Goal: Task Accomplishment & Management: Manage account settings

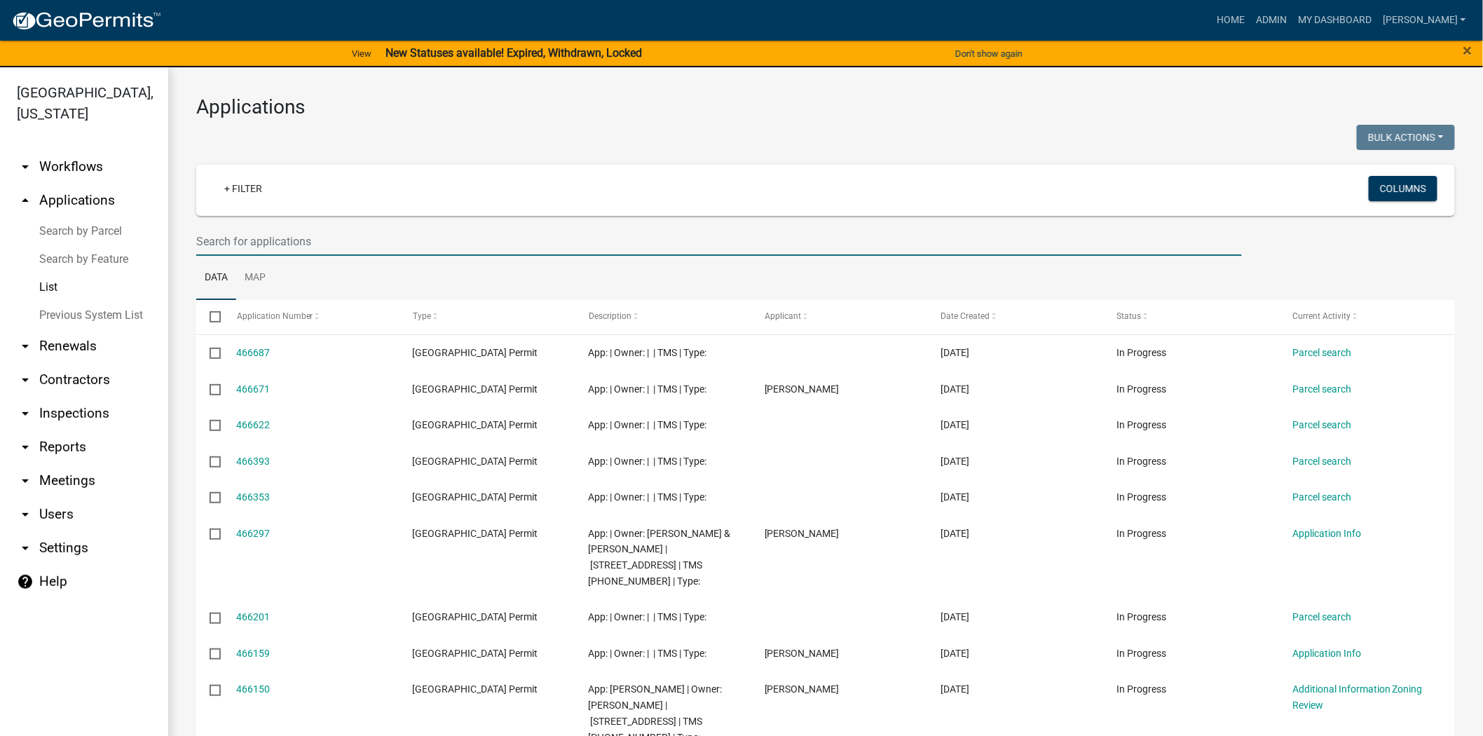
drag, startPoint x: 294, startPoint y: 233, endPoint x: 281, endPoint y: 225, distance: 15.7
click at [293, 228] on input "text" at bounding box center [718, 241] width 1045 height 29
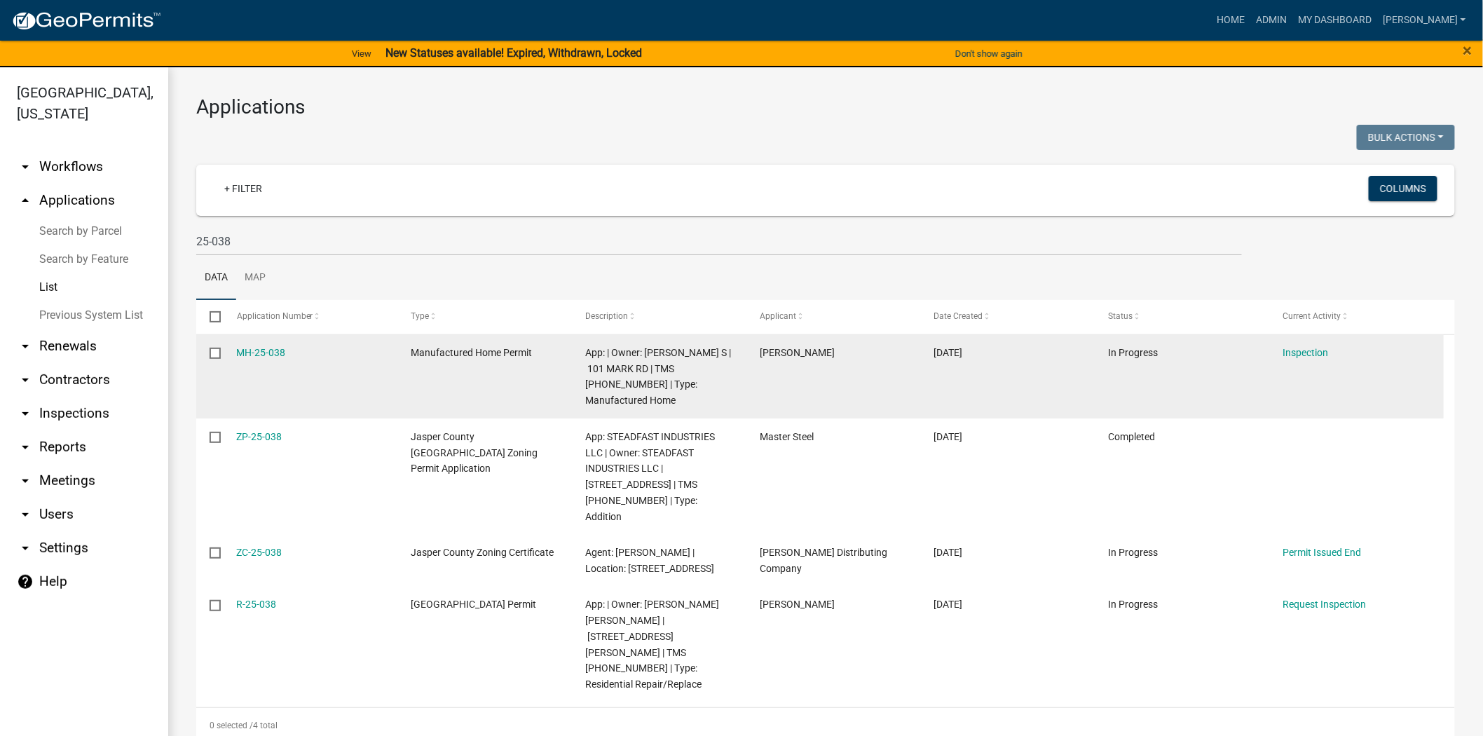
drag, startPoint x: 293, startPoint y: 353, endPoint x: 224, endPoint y: 355, distance: 68.7
click at [224, 355] on datatable-body-cell "MH-25-038" at bounding box center [310, 377] width 174 height 84
copy link "MH-25-038"
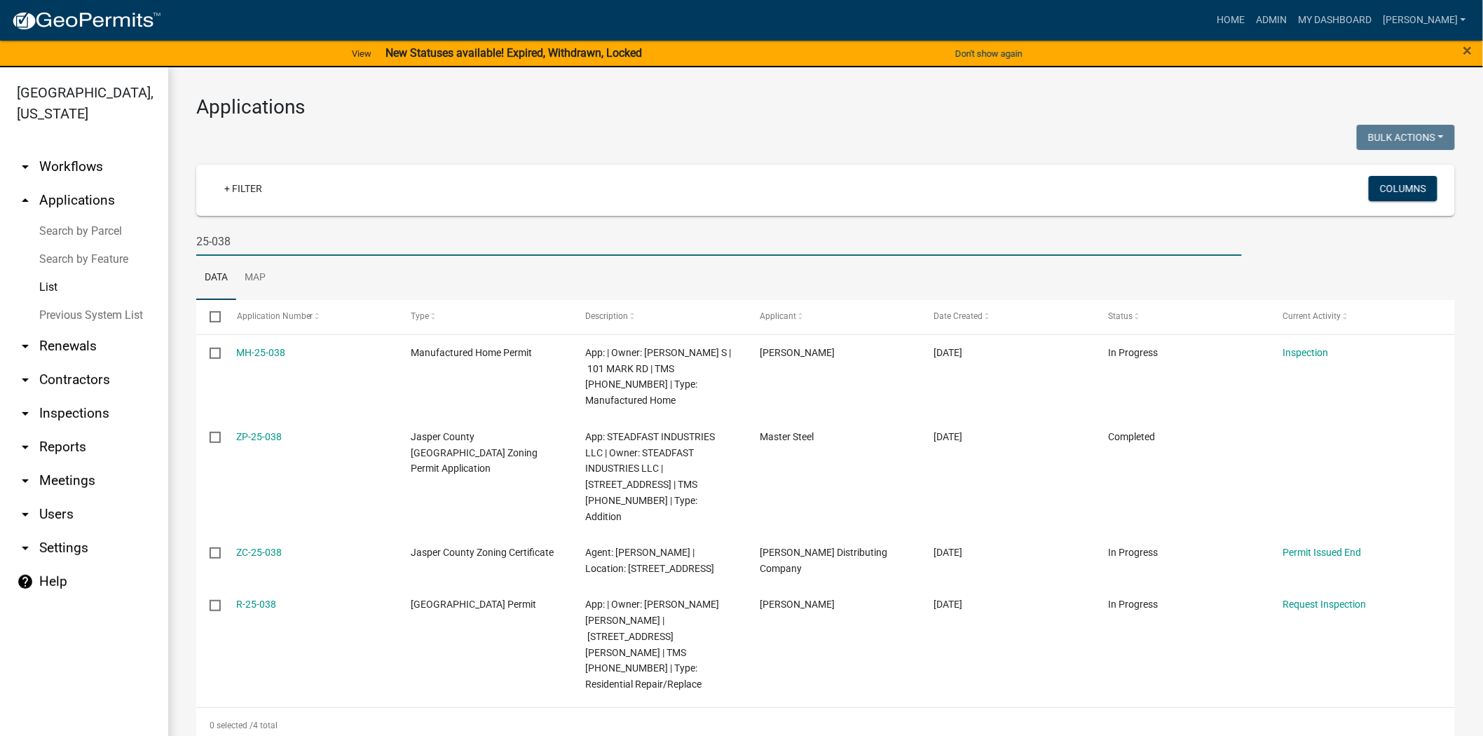
drag, startPoint x: 300, startPoint y: 233, endPoint x: 294, endPoint y: 220, distance: 14.4
click at [300, 233] on input "25-038" at bounding box center [718, 241] width 1045 height 29
type input "2"
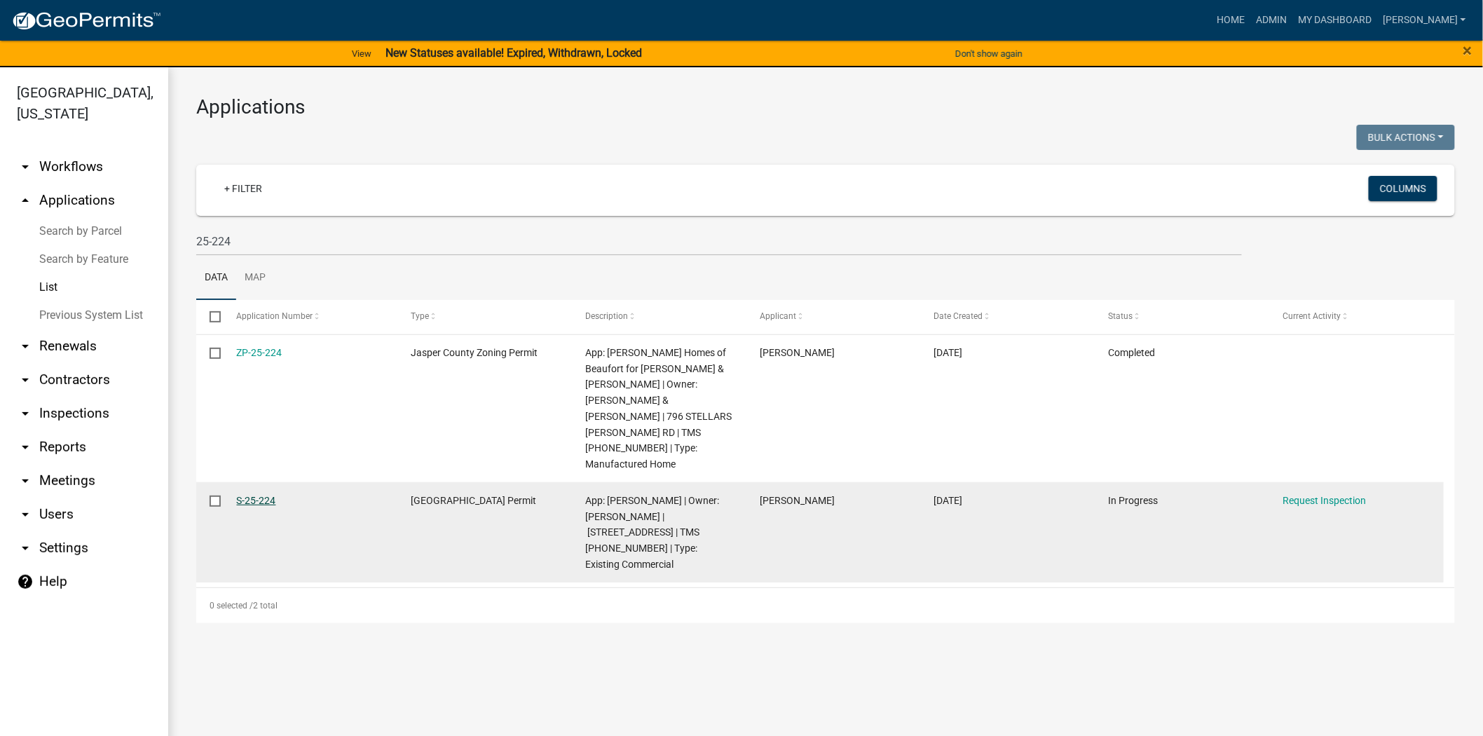
drag, startPoint x: 305, startPoint y: 463, endPoint x: 235, endPoint y: 465, distance: 69.4
click at [237, 493] on div "S-25-224" at bounding box center [310, 501] width 147 height 16
copy link "S-25-224"
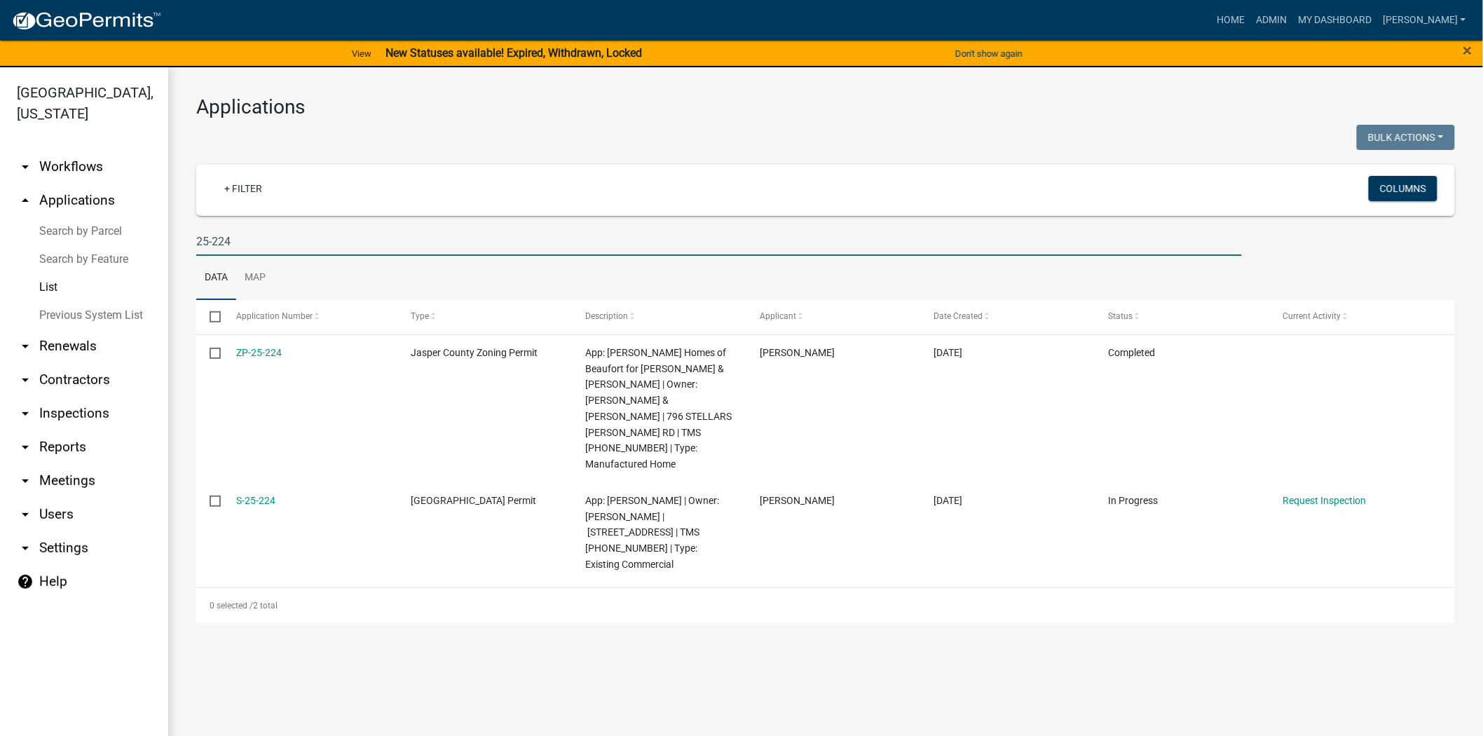
click at [301, 240] on input "25-224" at bounding box center [718, 241] width 1045 height 29
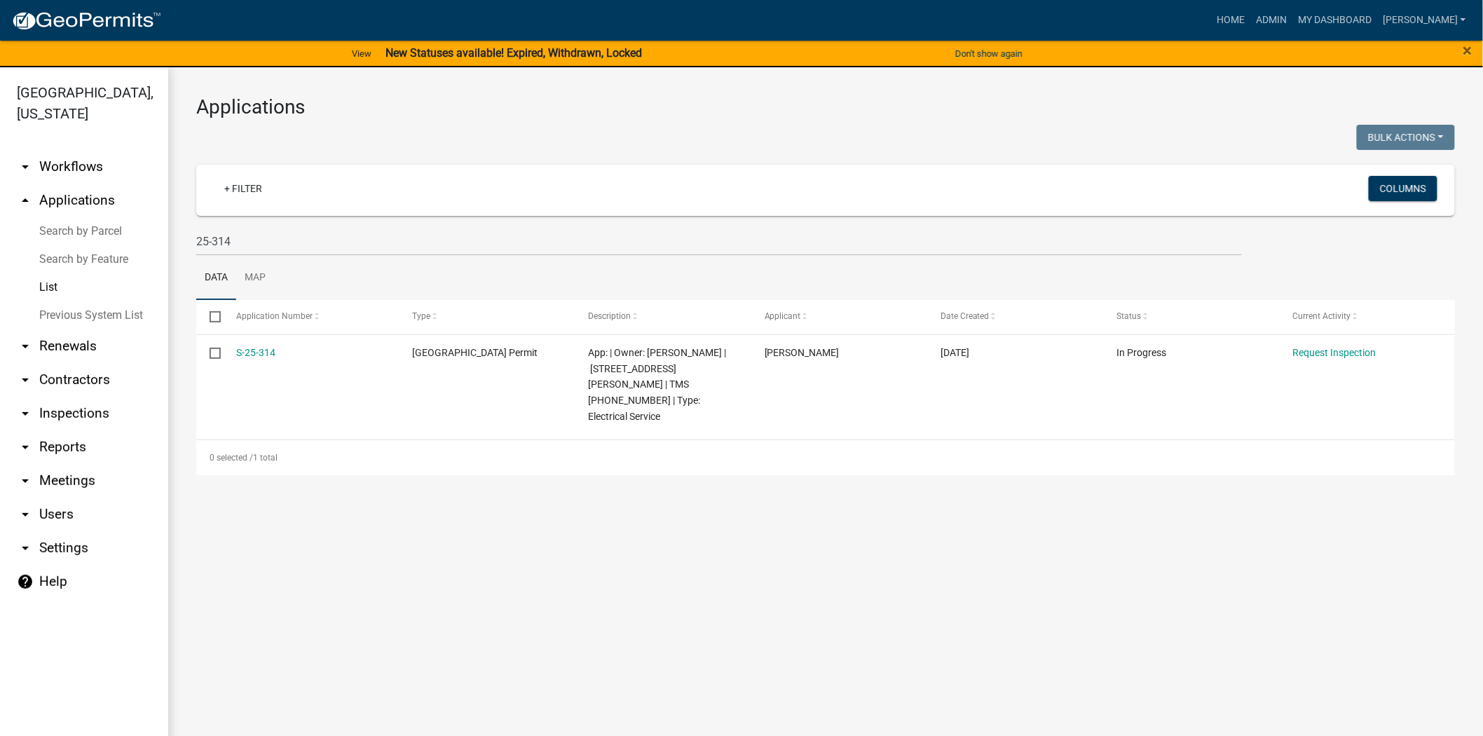
drag, startPoint x: 281, startPoint y: 354, endPoint x: 172, endPoint y: 357, distance: 108.7
click at [172, 357] on div "Applications Bulk Actions Void Expire Lock Withdraw + Filter Columns 25-314 Dat…" at bounding box center [825, 285] width 1315 height 436
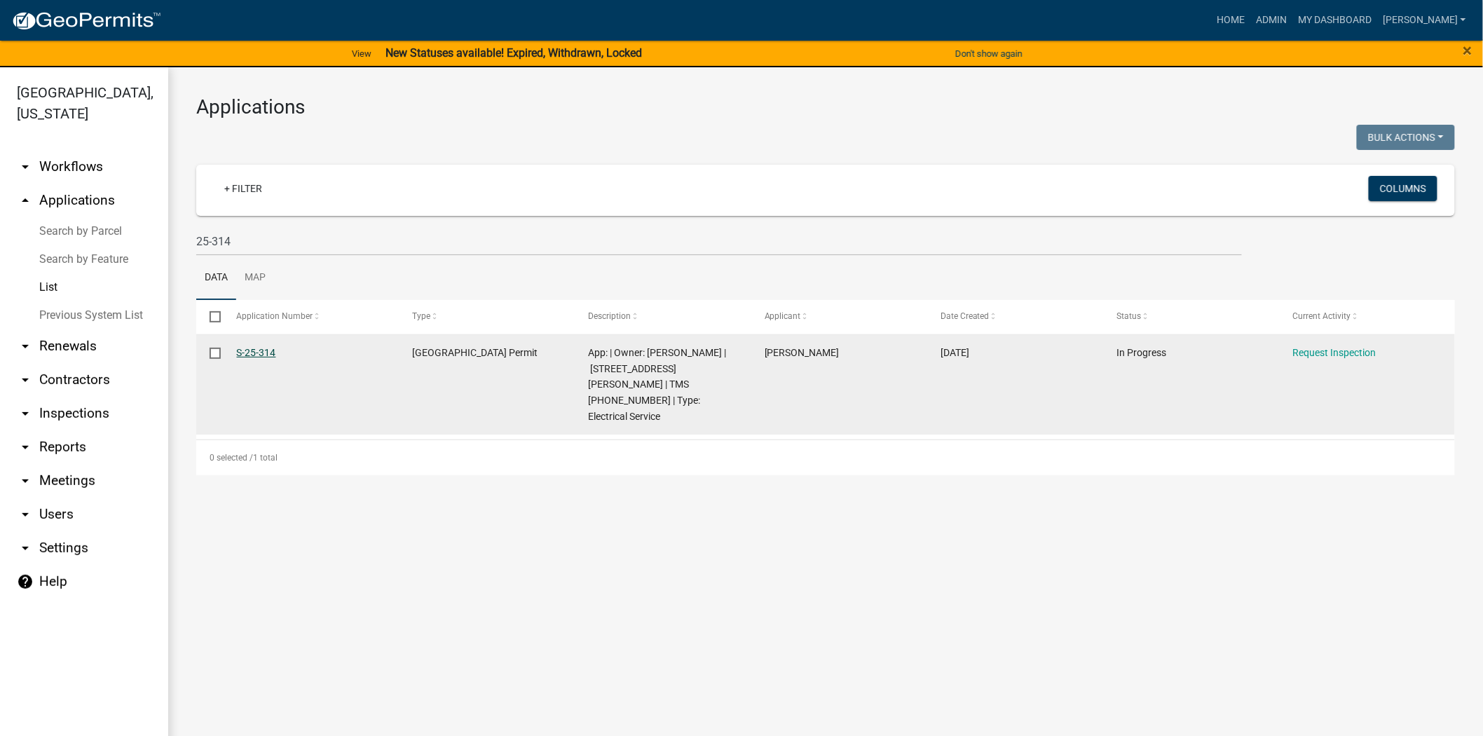
copy datatable-body-row "S-25-314"
drag, startPoint x: 592, startPoint y: 369, endPoint x: 718, endPoint y: 365, distance: 126.2
click at [718, 365] on span "App: | Owner: [PERSON_NAME] | [STREET_ADDRESS][PERSON_NAME] | TMS [PHONE_NUMBER…" at bounding box center [658, 384] width 138 height 75
copy span "[STREET_ADDRESS][PERSON_NAME]"
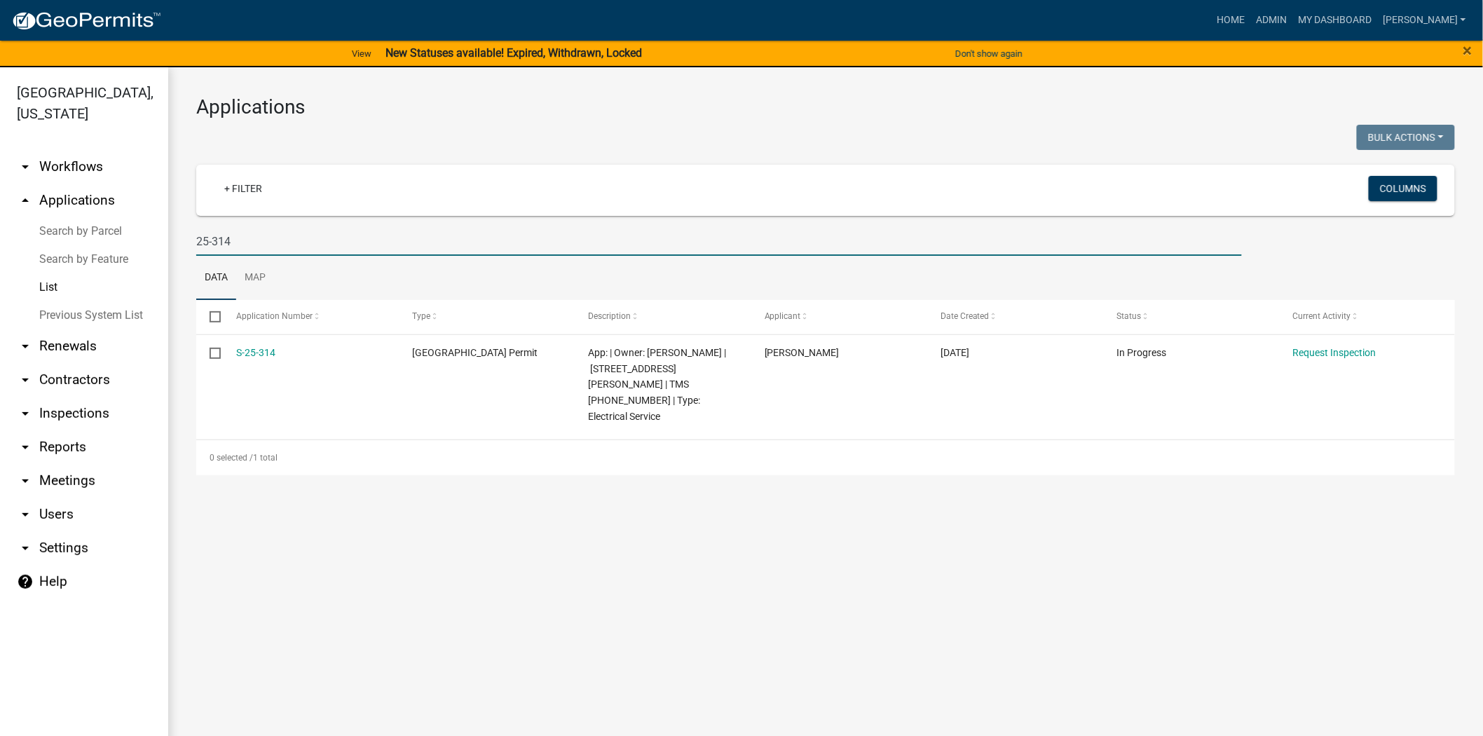
click at [259, 243] on input "25-314" at bounding box center [718, 241] width 1045 height 29
type input "2"
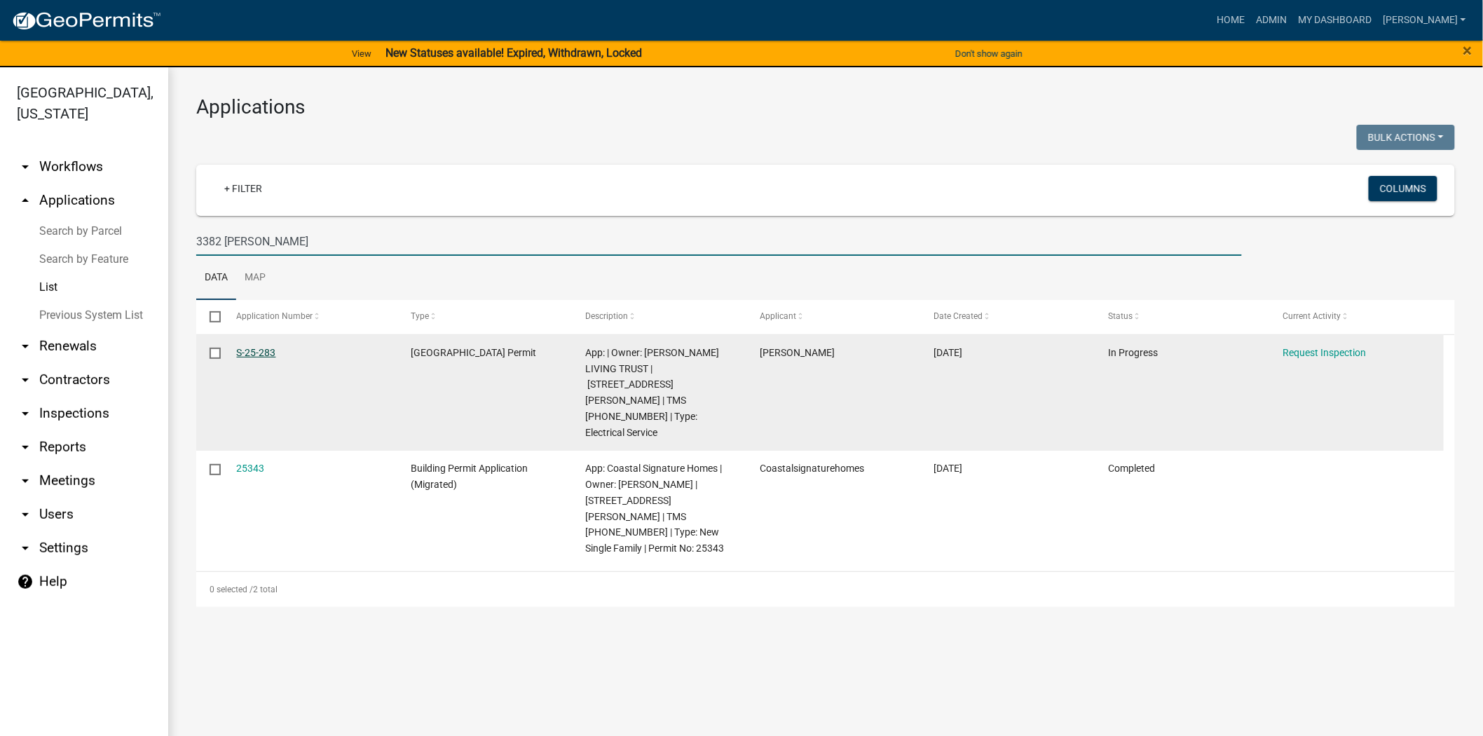
type input "3382 [PERSON_NAME]"
click at [254, 355] on link "S-25-283" at bounding box center [256, 352] width 39 height 11
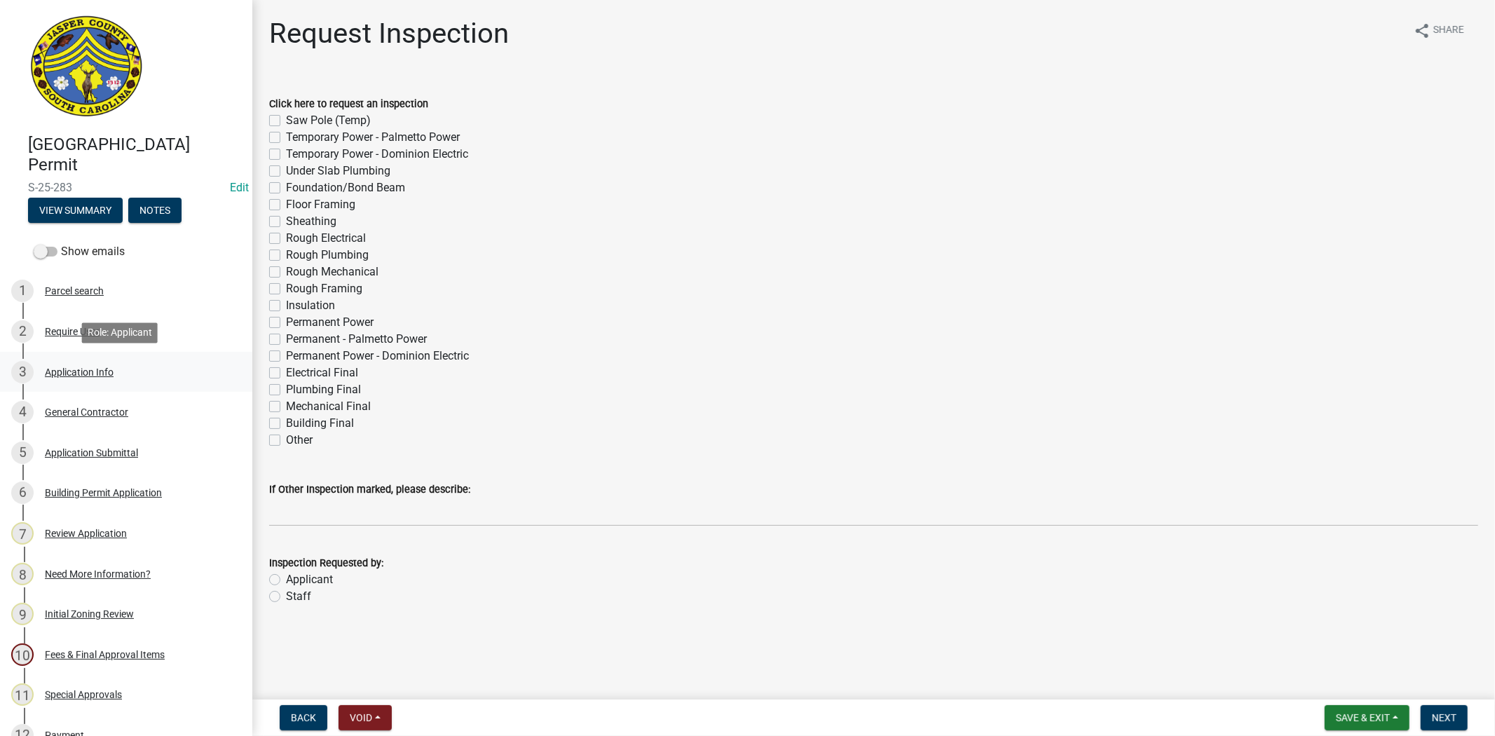
click at [74, 363] on div "3 Application Info" at bounding box center [120, 372] width 219 height 22
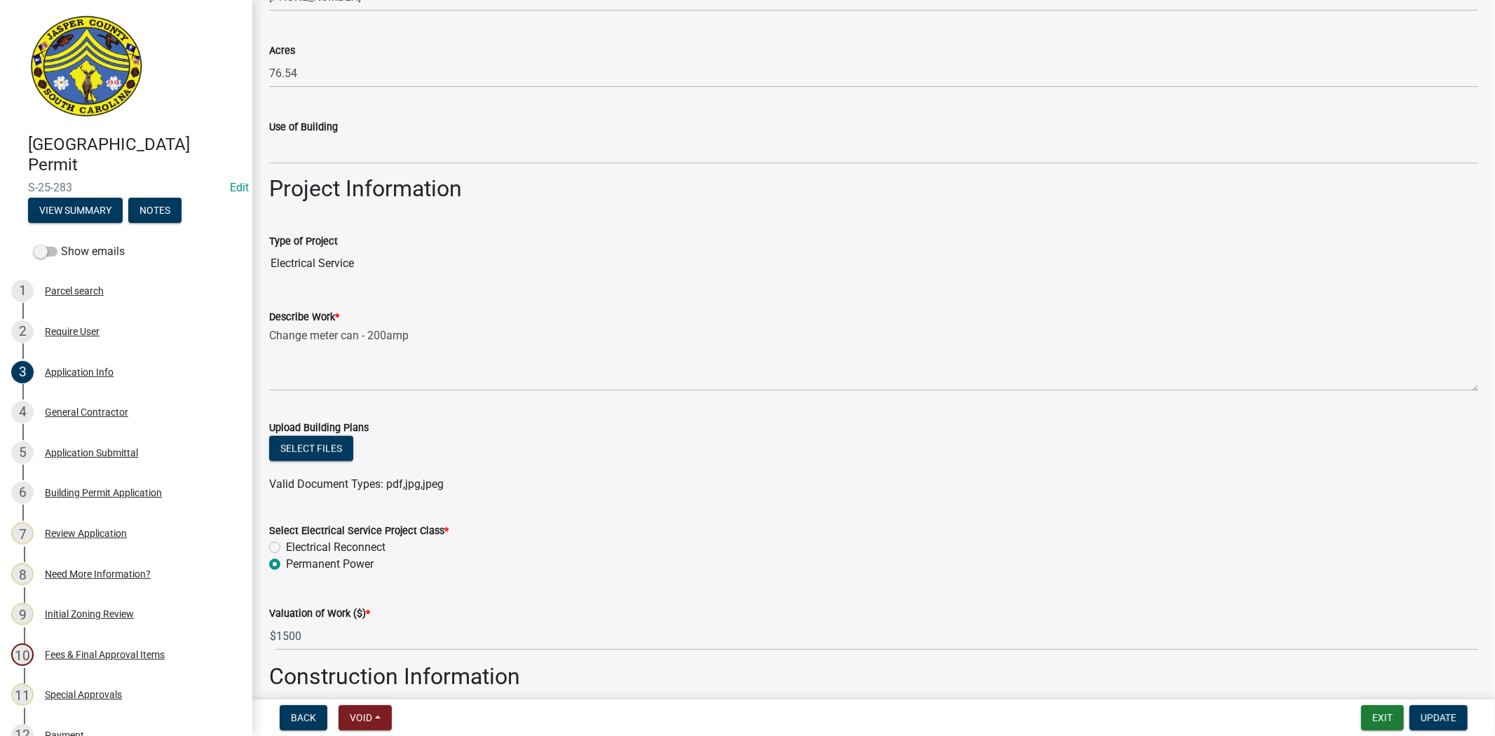
scroll to position [1323, 0]
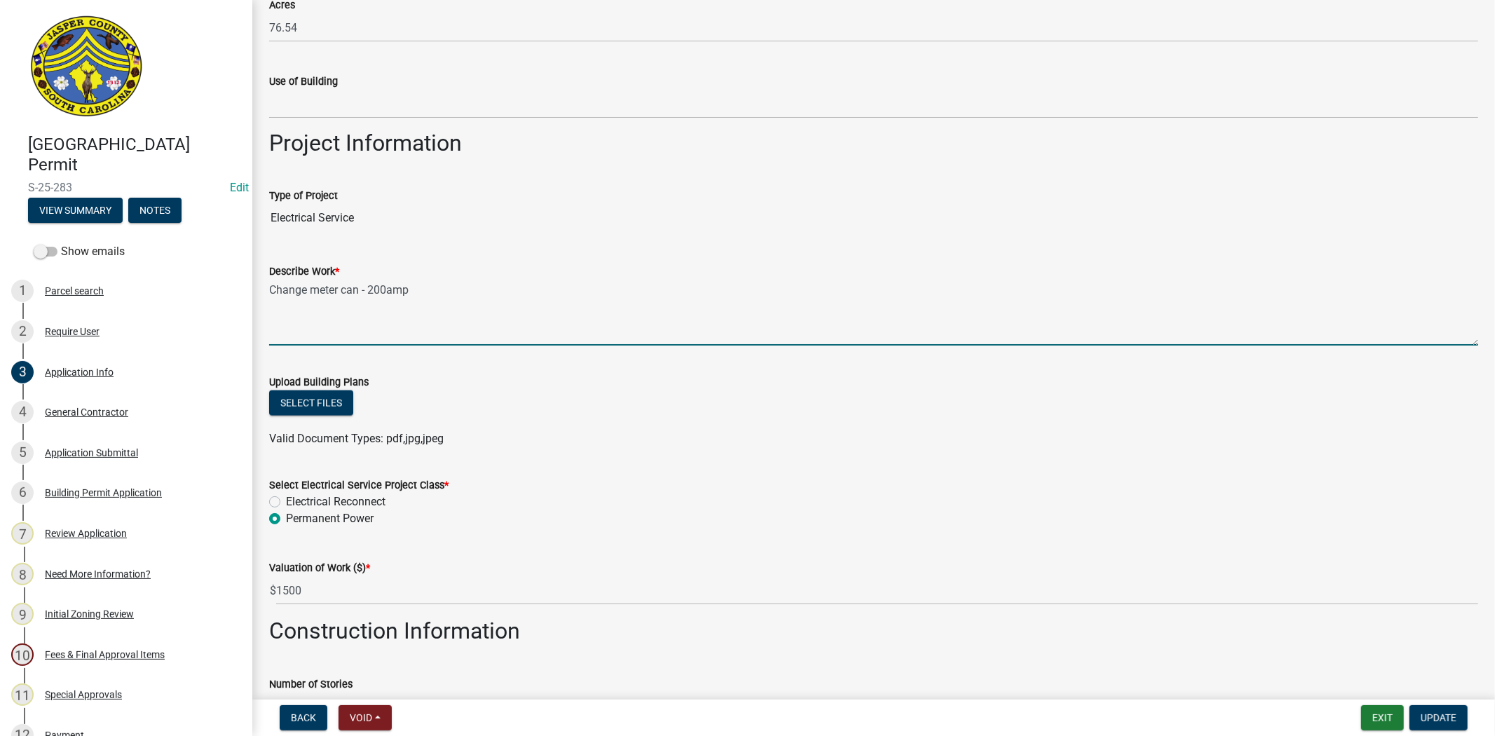
click at [387, 289] on textarea "Change meter can - 200amp" at bounding box center [873, 313] width 1209 height 66
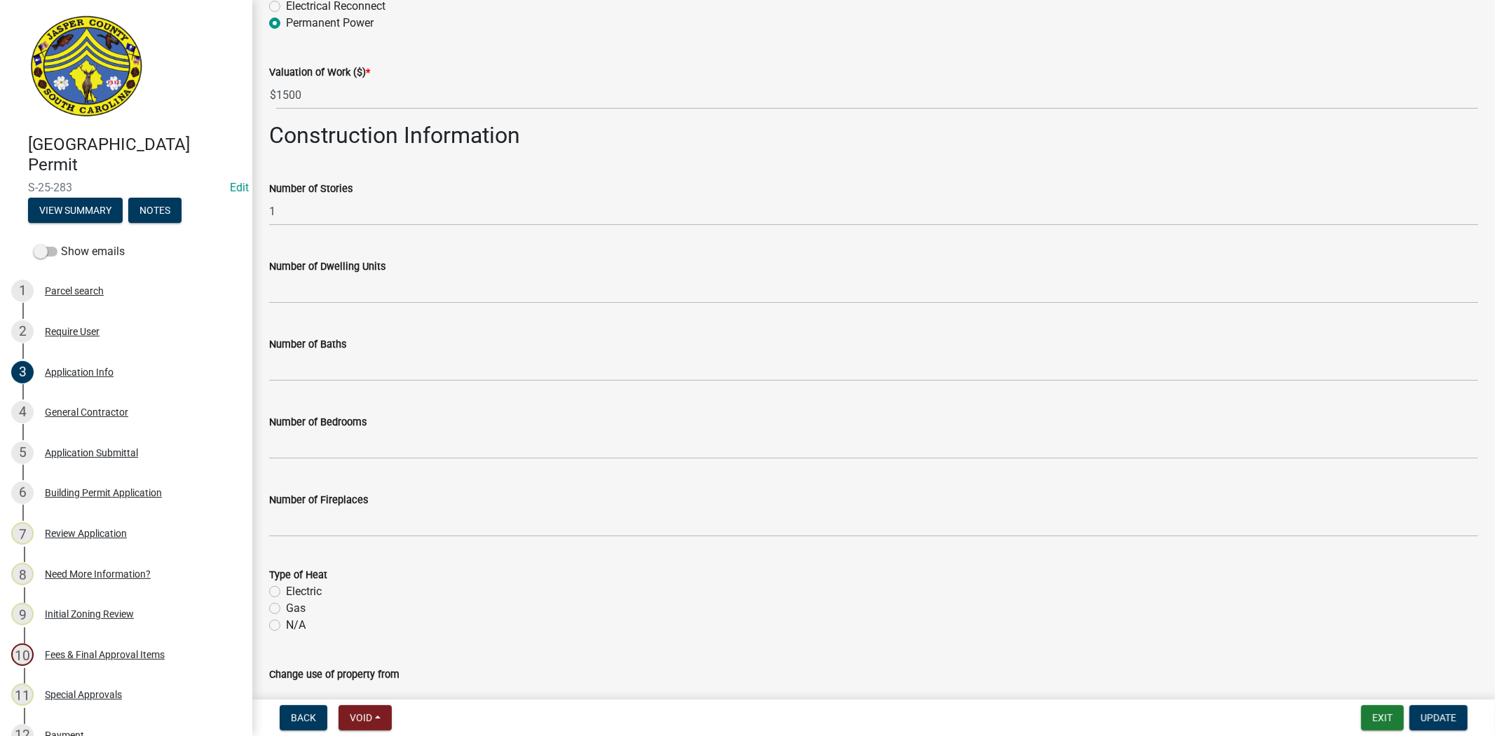
scroll to position [1977, 0]
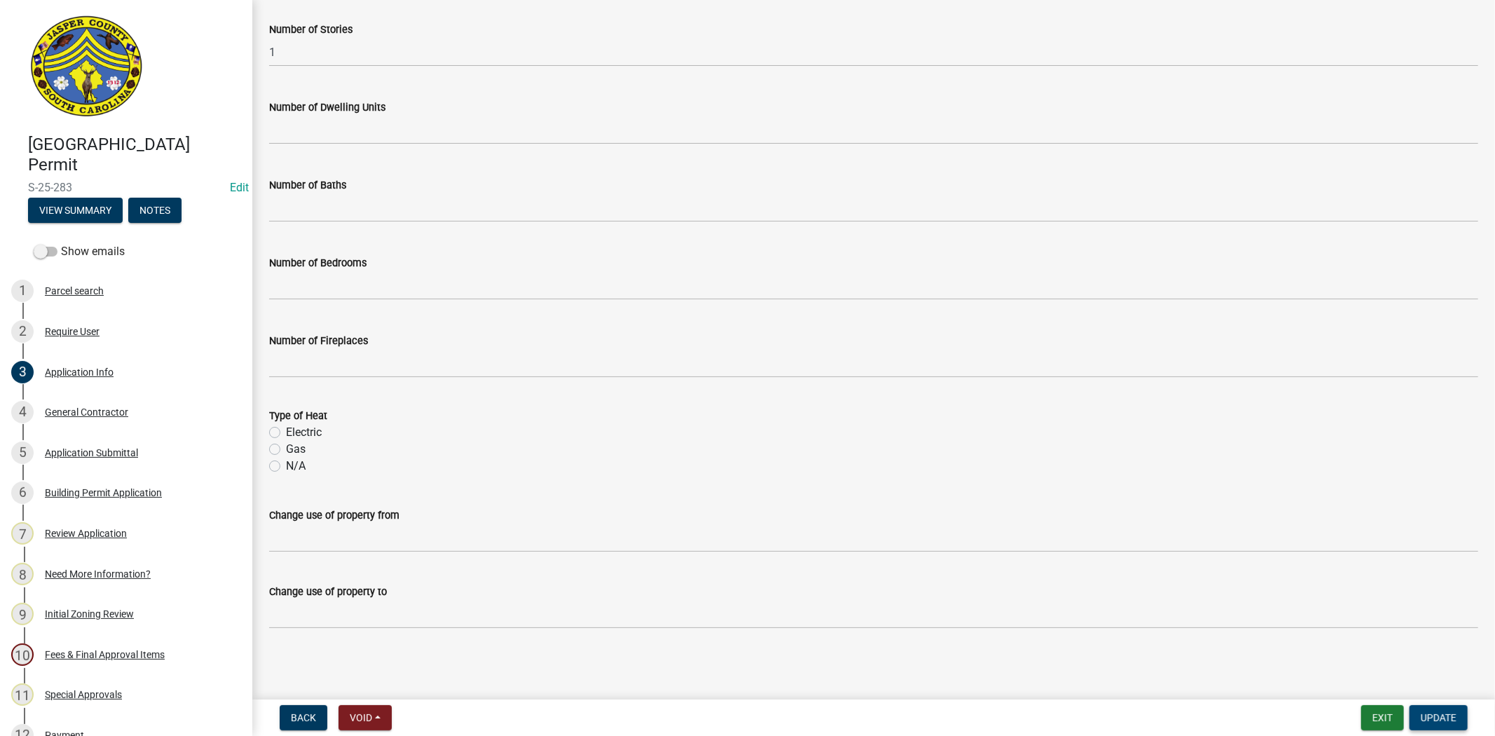
type textarea "Change meter can - 400amp"
click at [1450, 712] on span "Update" at bounding box center [1438, 717] width 36 height 11
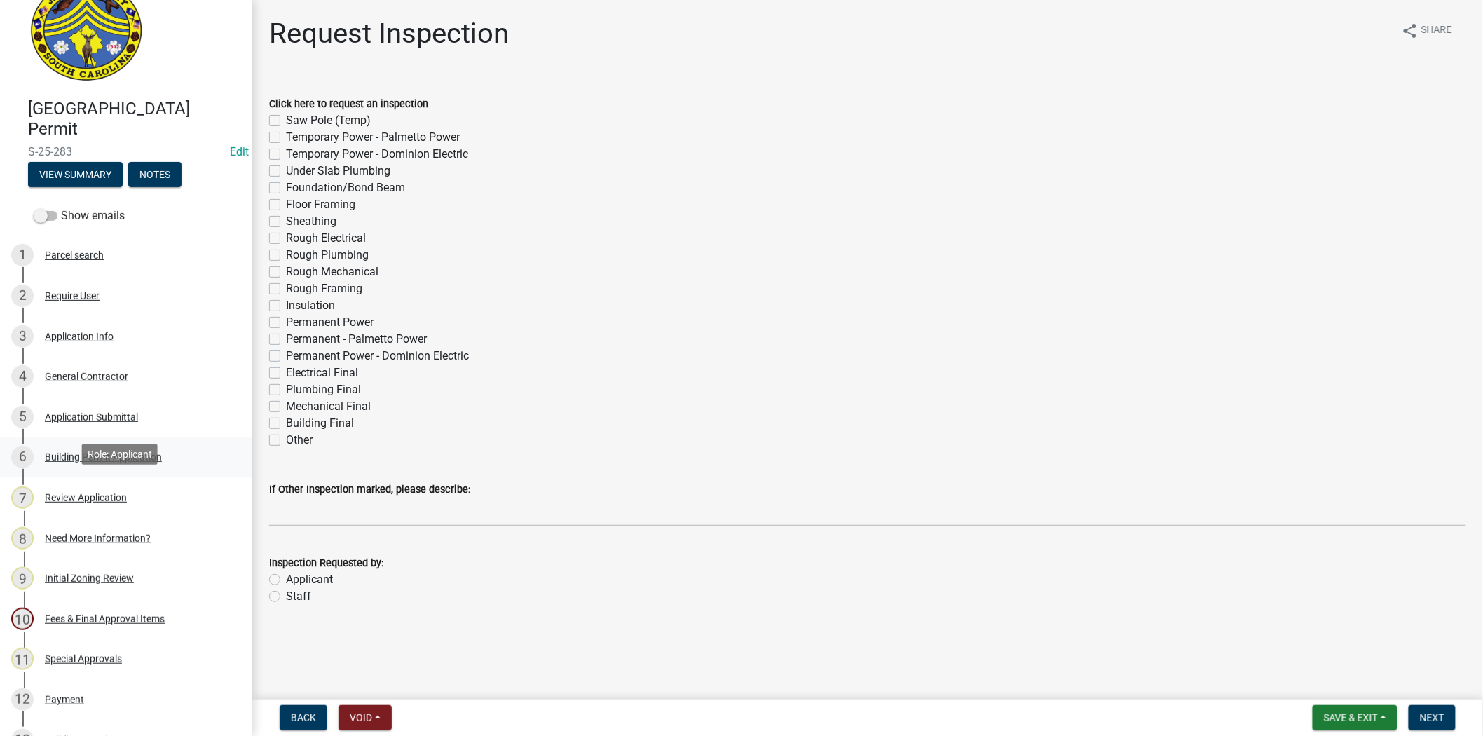
scroll to position [0, 0]
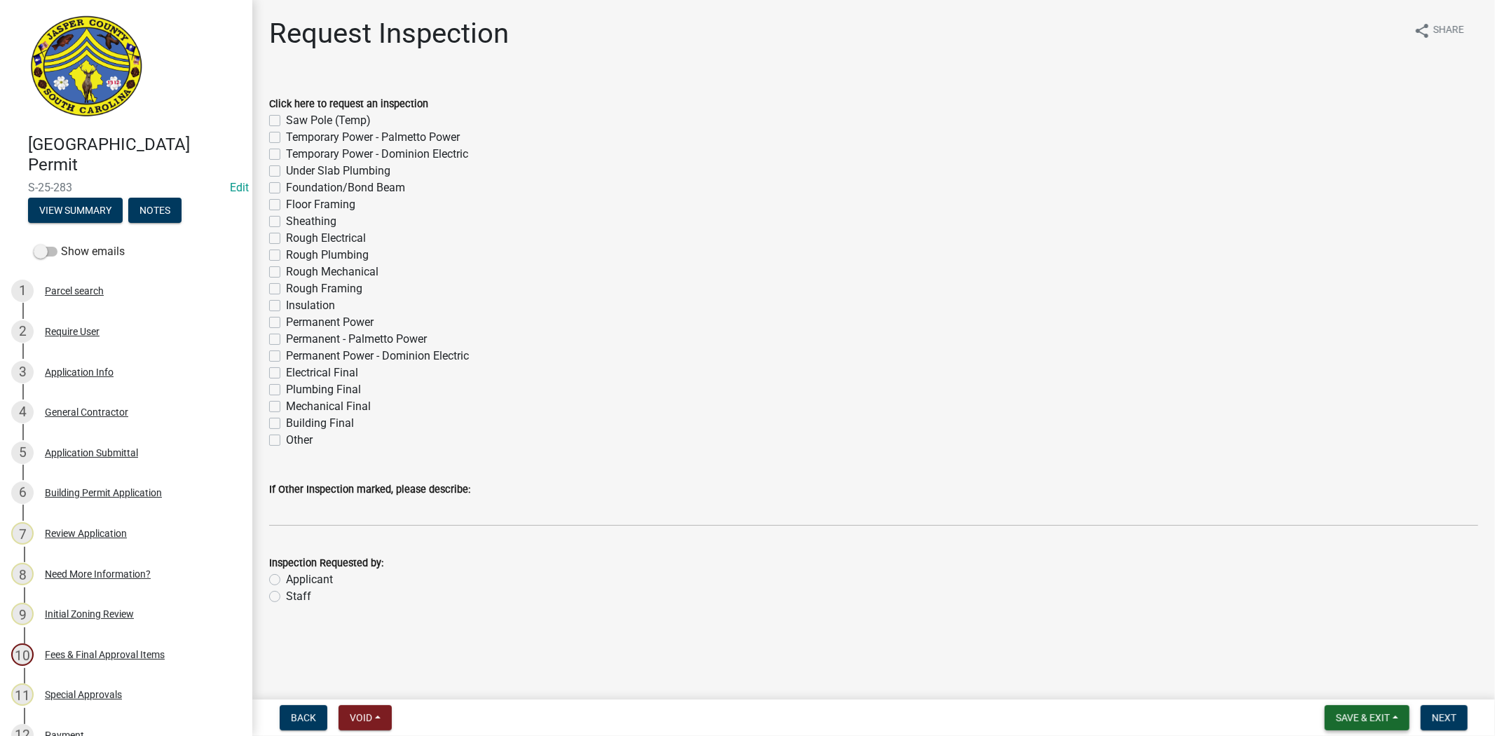
click at [1357, 717] on span "Save & Exit" at bounding box center [1363, 717] width 54 height 11
click at [1346, 683] on button "Save & Exit" at bounding box center [1353, 681] width 112 height 34
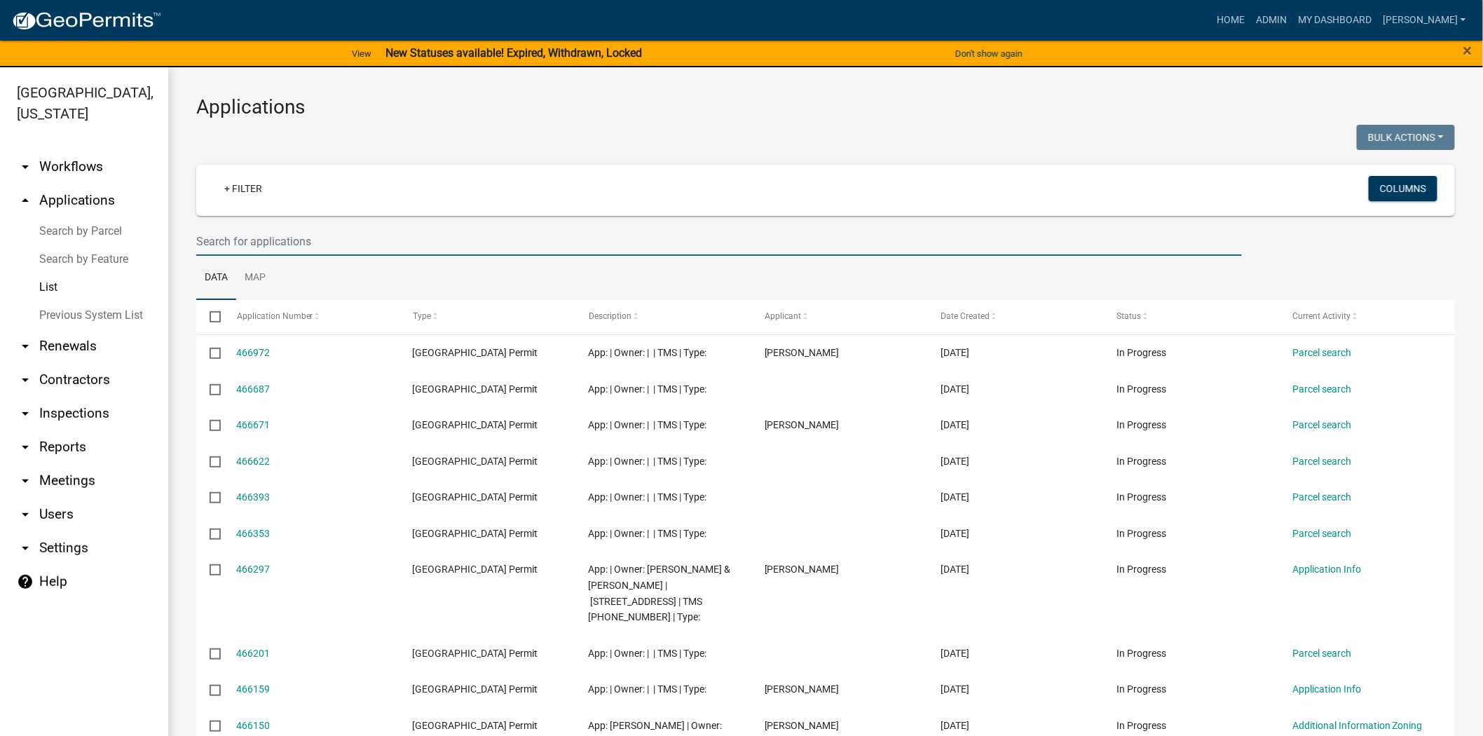
click at [307, 235] on input "text" at bounding box center [718, 241] width 1045 height 29
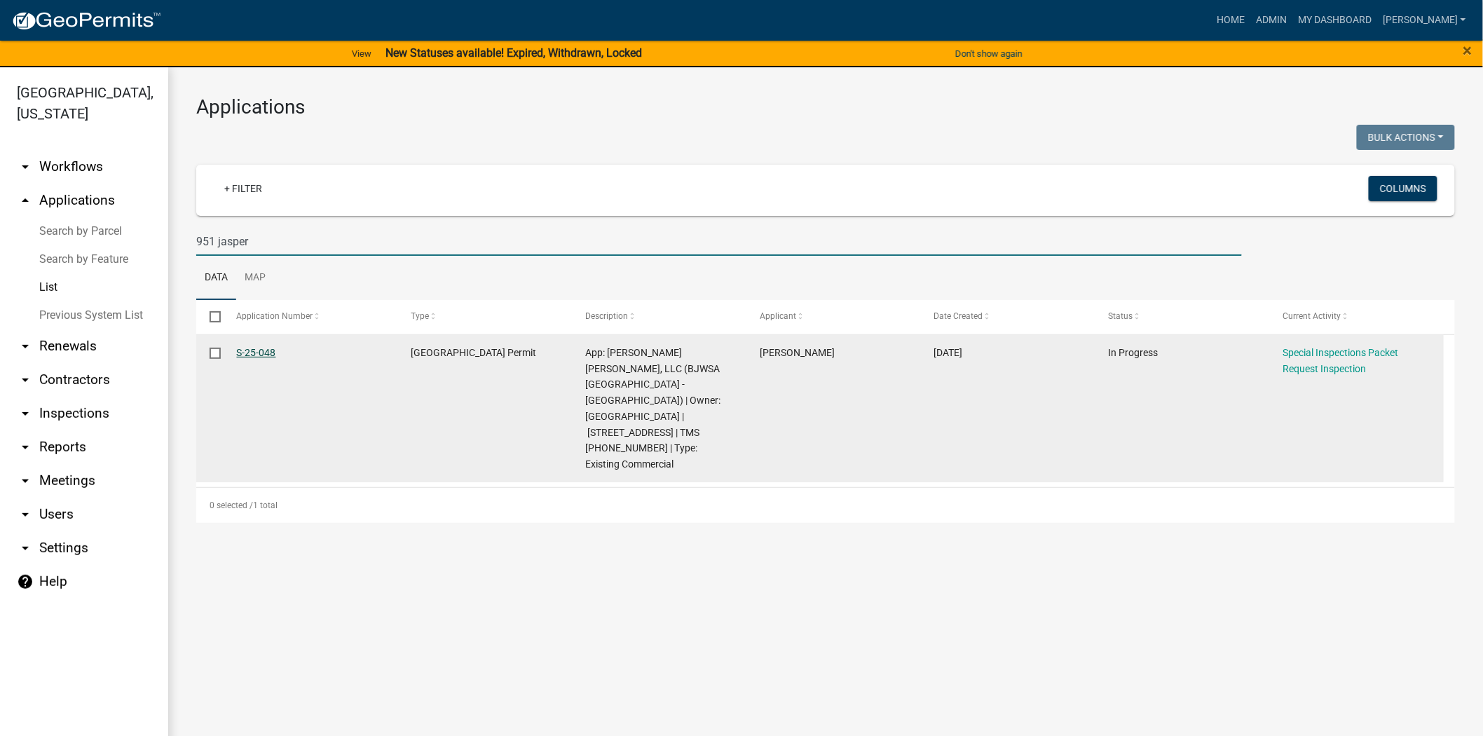
type input "951 jasper"
click at [248, 348] on link "S-25-048" at bounding box center [256, 352] width 39 height 11
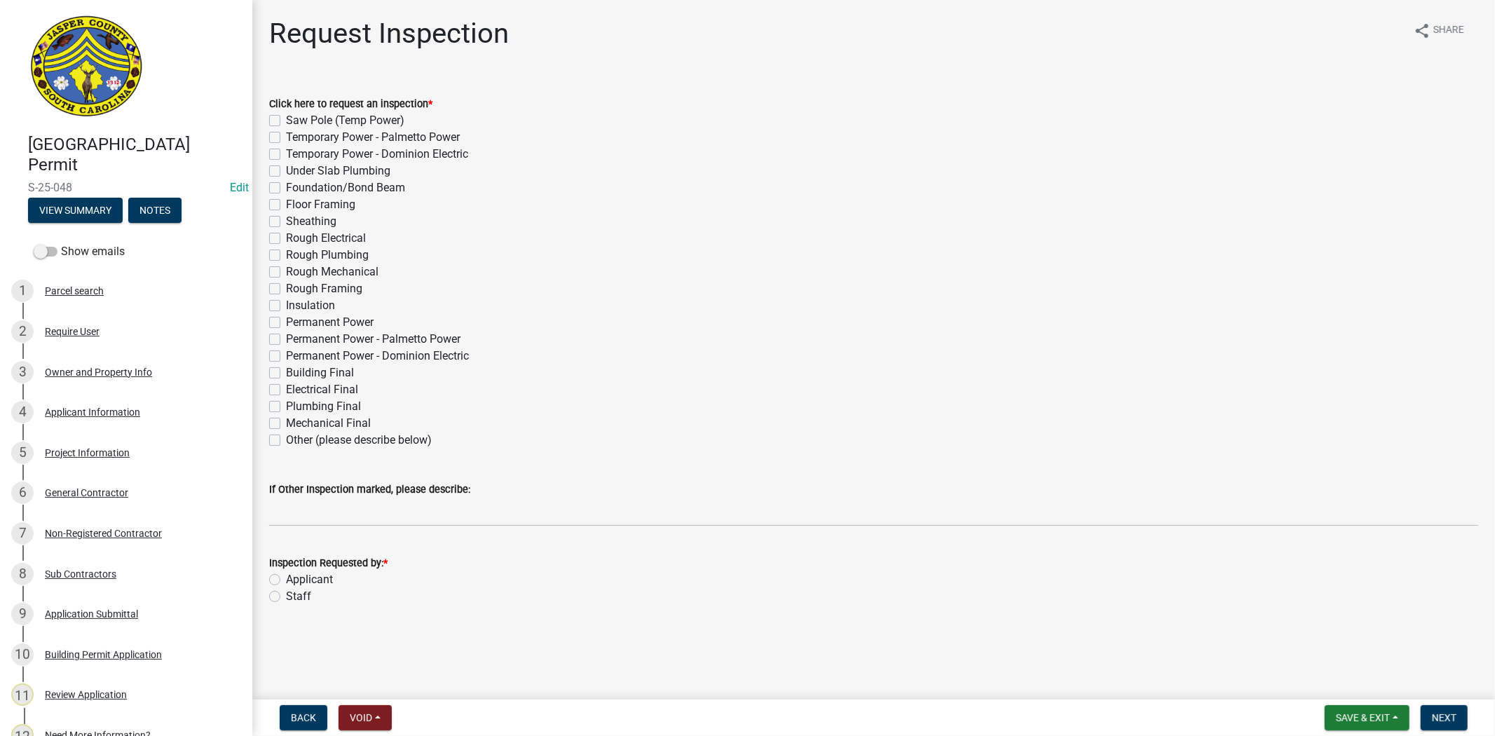
click at [286, 442] on label "Other (please describe below)" at bounding box center [359, 440] width 146 height 17
click at [286, 441] on input "Other (please describe below)" at bounding box center [290, 436] width 9 height 9
checkbox input "true"
checkbox input "false"
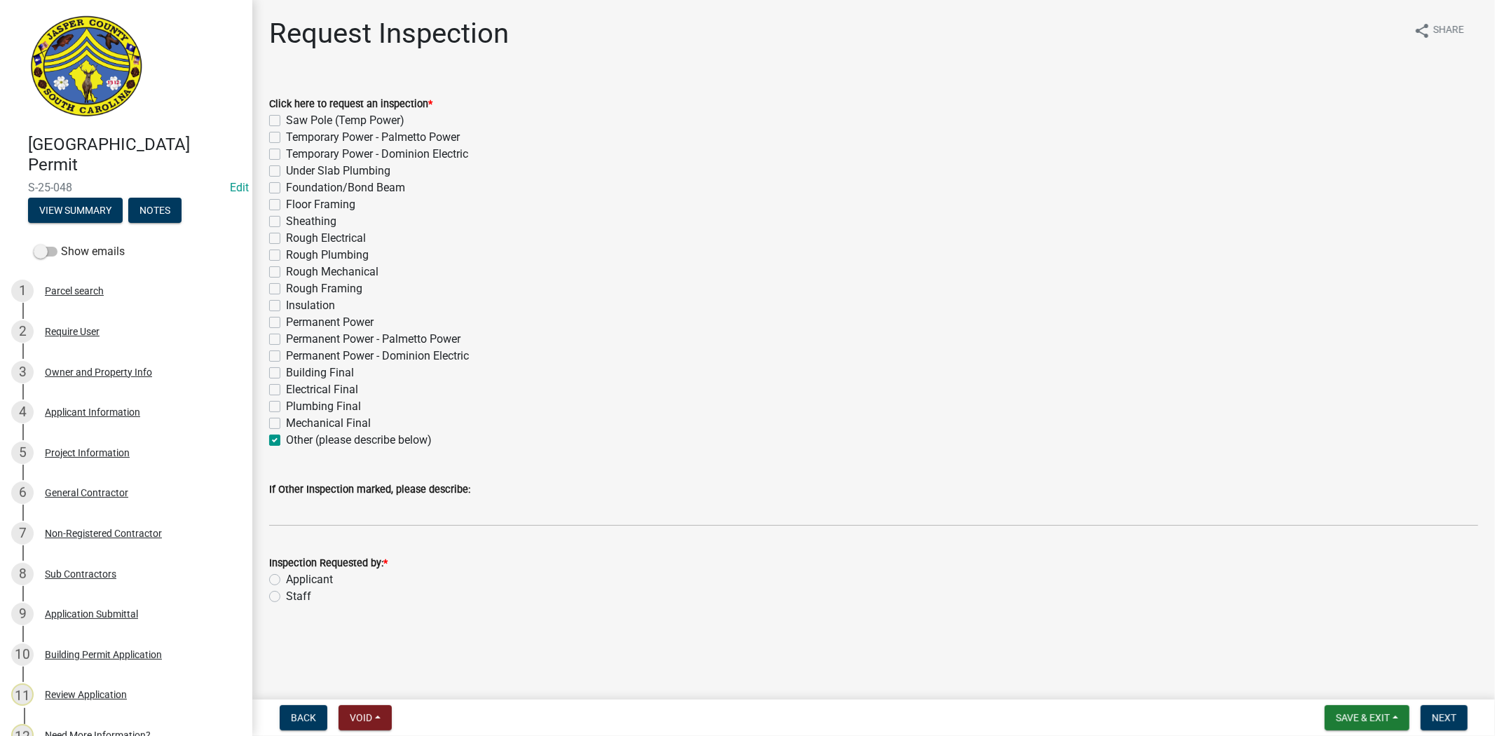
checkbox input "false"
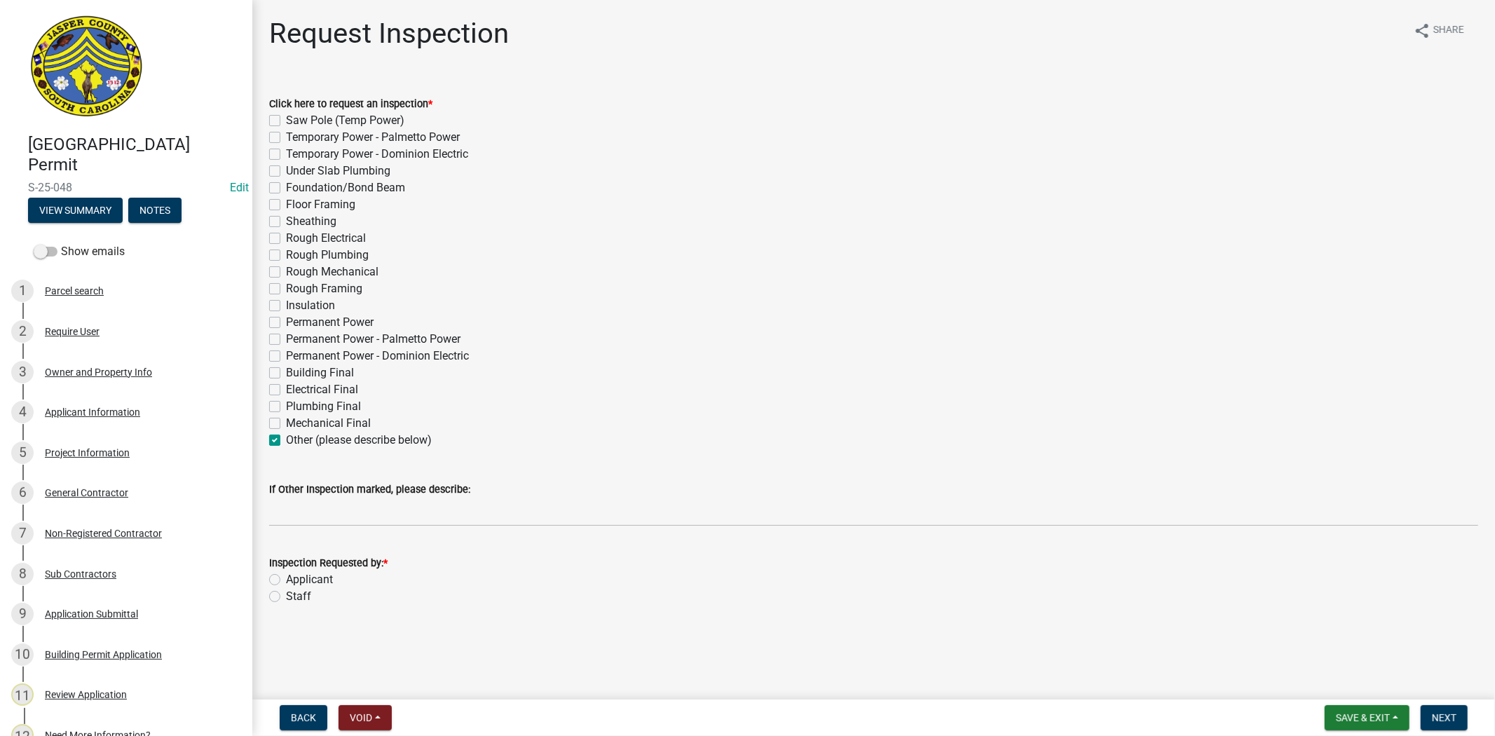
checkbox input "false"
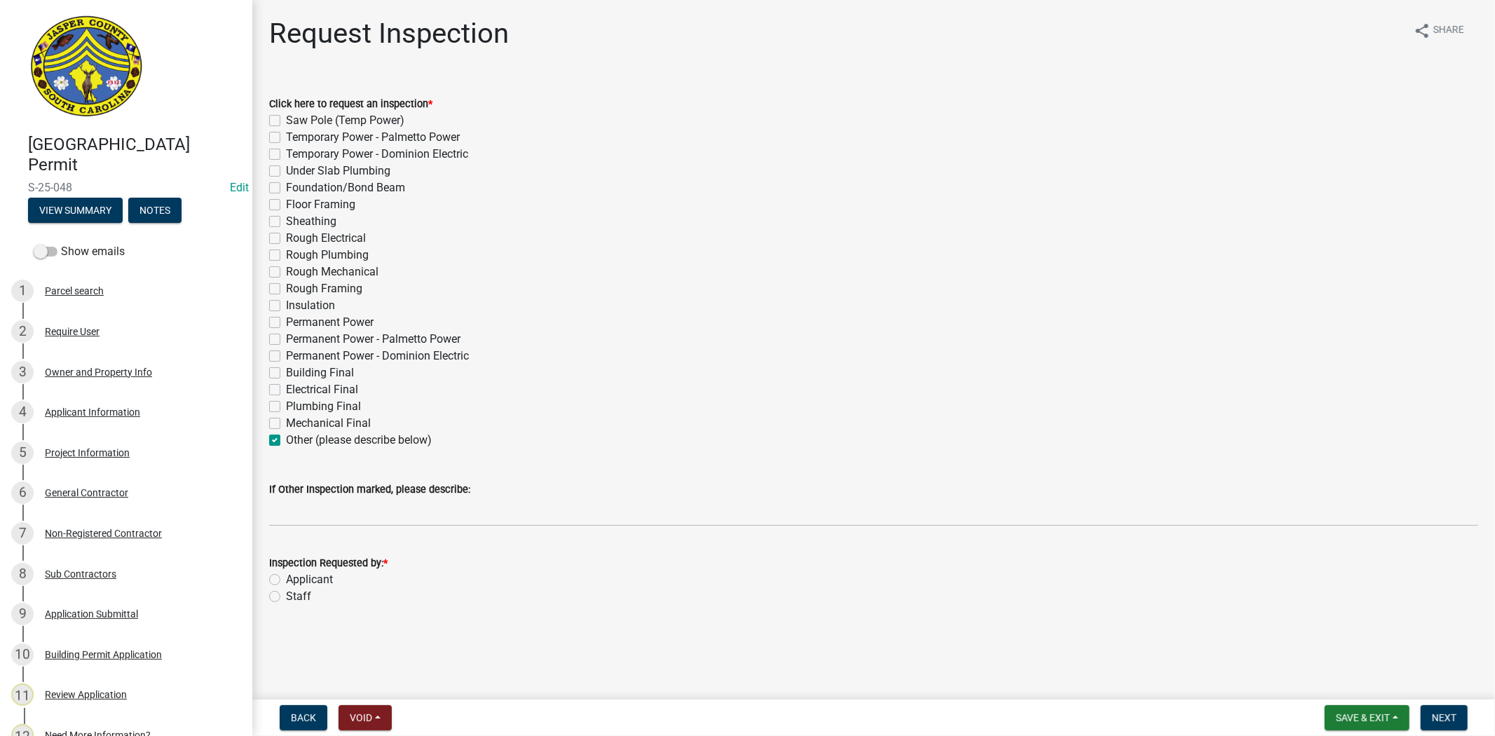
checkbox input "false"
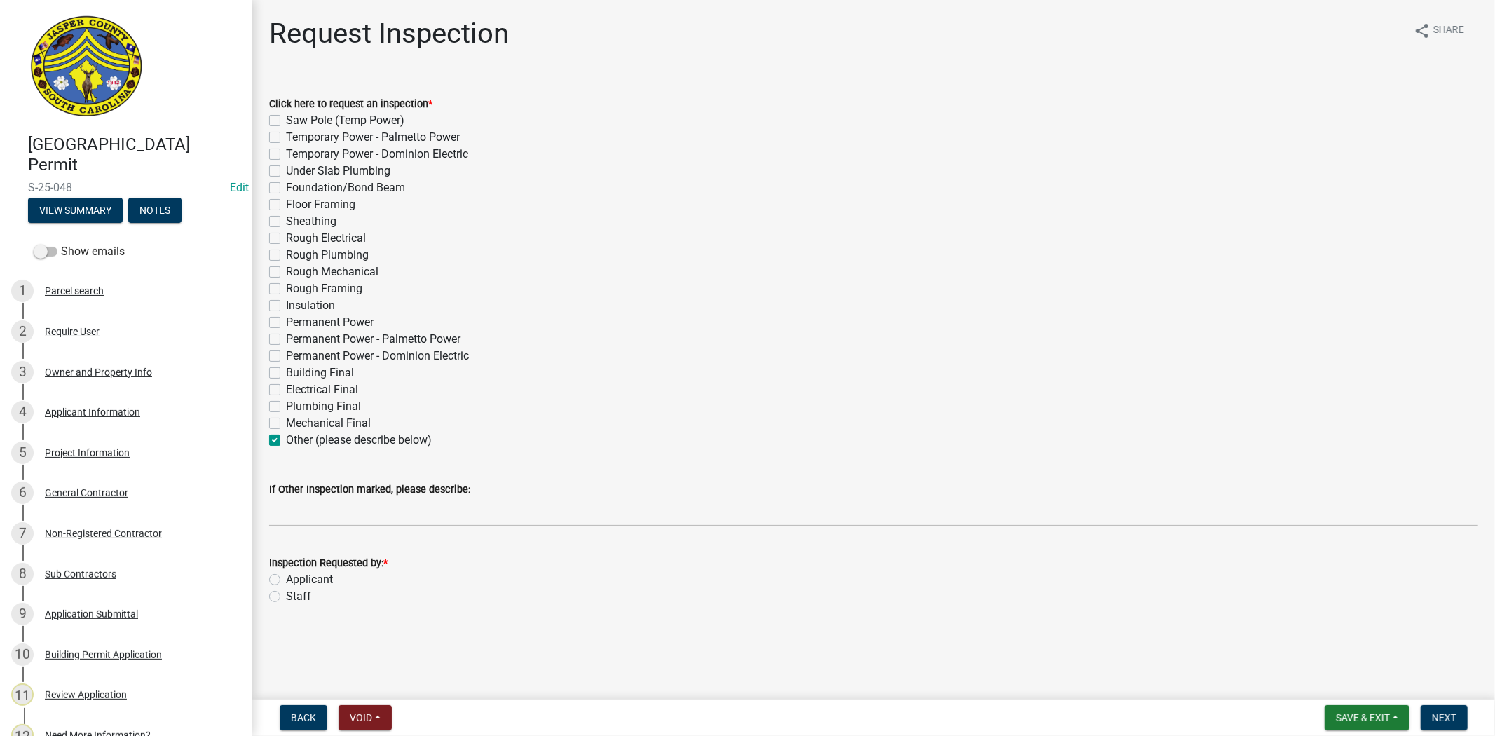
checkbox input "false"
checkbox input "true"
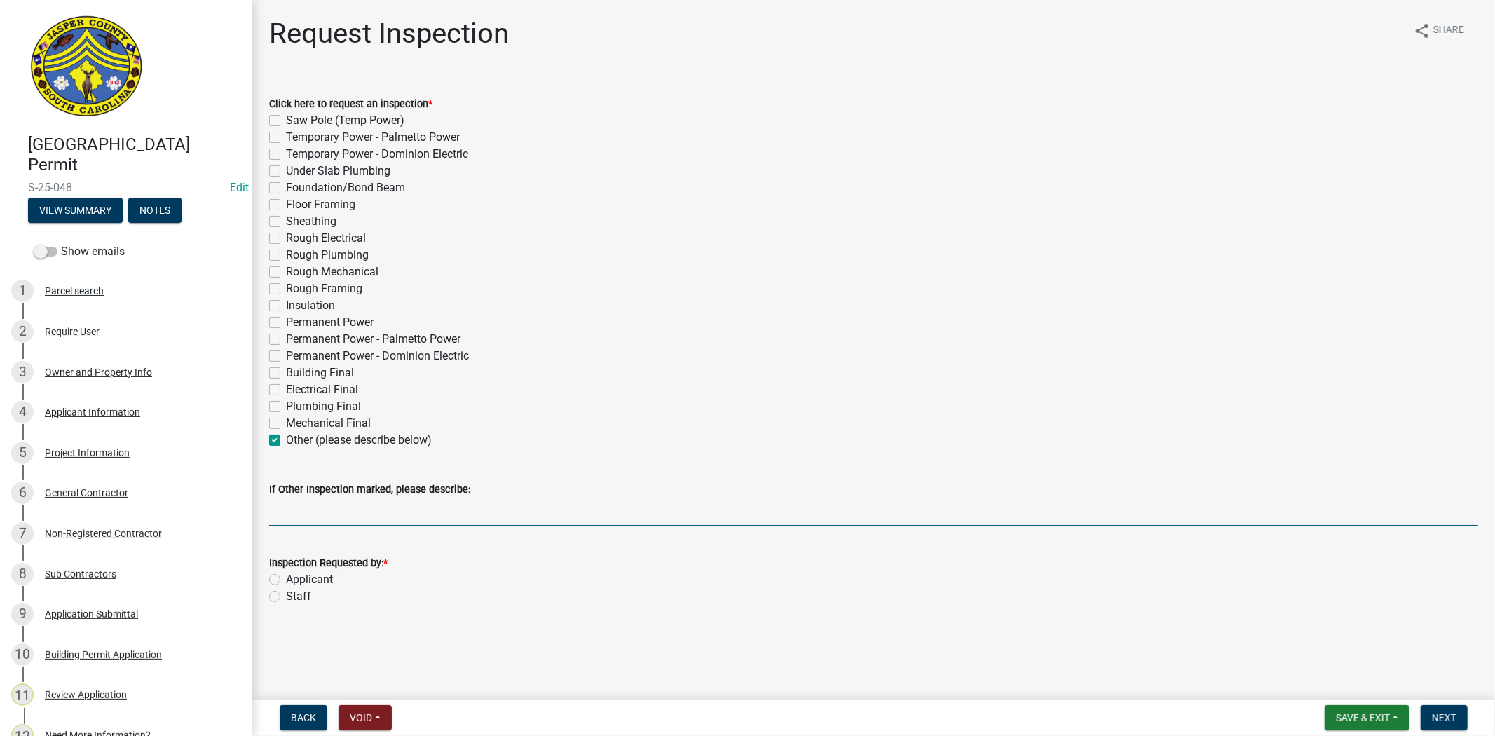
click at [315, 519] on input "If Other Inspection marked, please describe:" at bounding box center [873, 512] width 1209 height 29
type input "rebar"
drag, startPoint x: 781, startPoint y: 579, endPoint x: 764, endPoint y: 575, distance: 18.2
click at [781, 579] on div "Applicant" at bounding box center [873, 579] width 1209 height 17
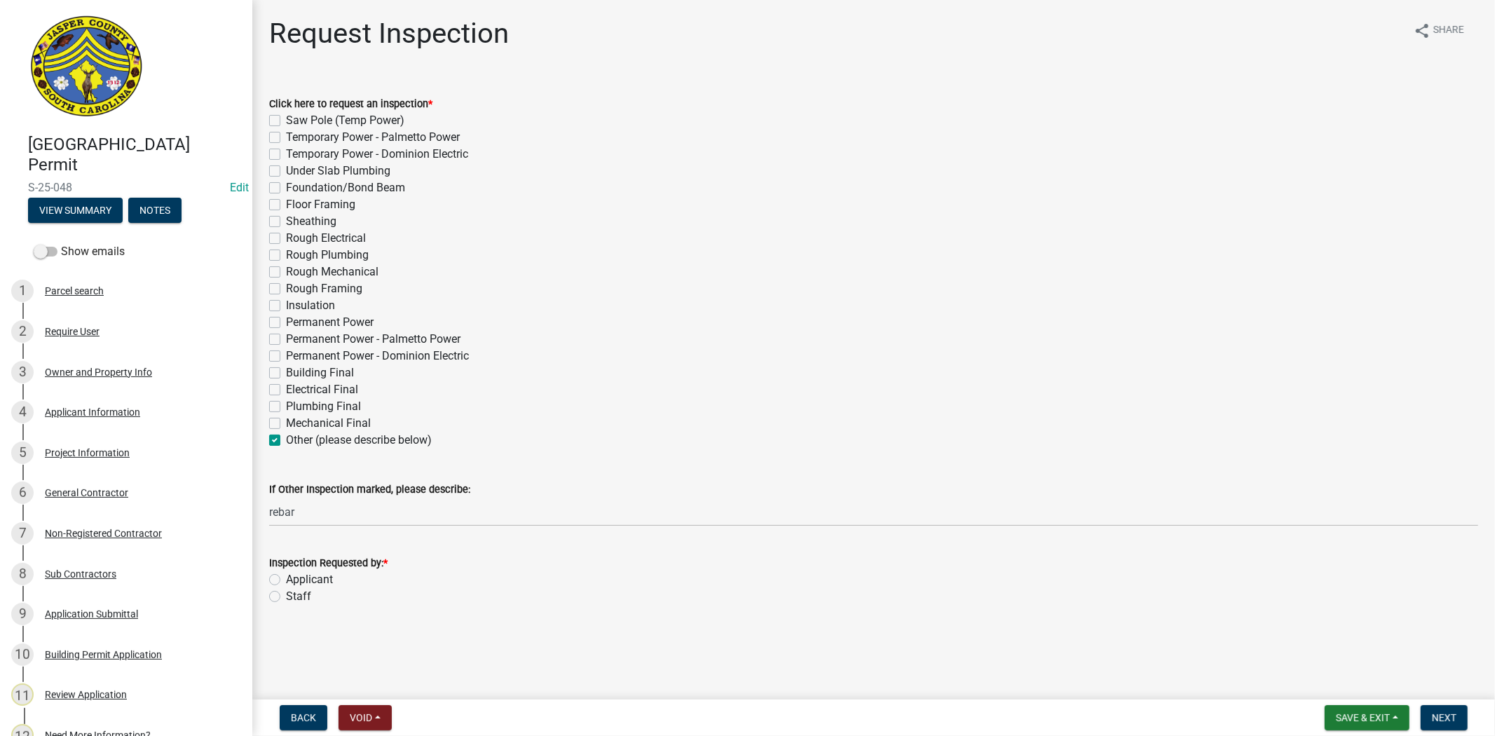
click at [286, 582] on label "Applicant" at bounding box center [309, 579] width 47 height 17
click at [286, 580] on input "Applicant" at bounding box center [290, 575] width 9 height 9
radio input "true"
click at [286, 594] on label "Staff" at bounding box center [298, 596] width 25 height 17
click at [286, 594] on input "Staff" at bounding box center [290, 592] width 9 height 9
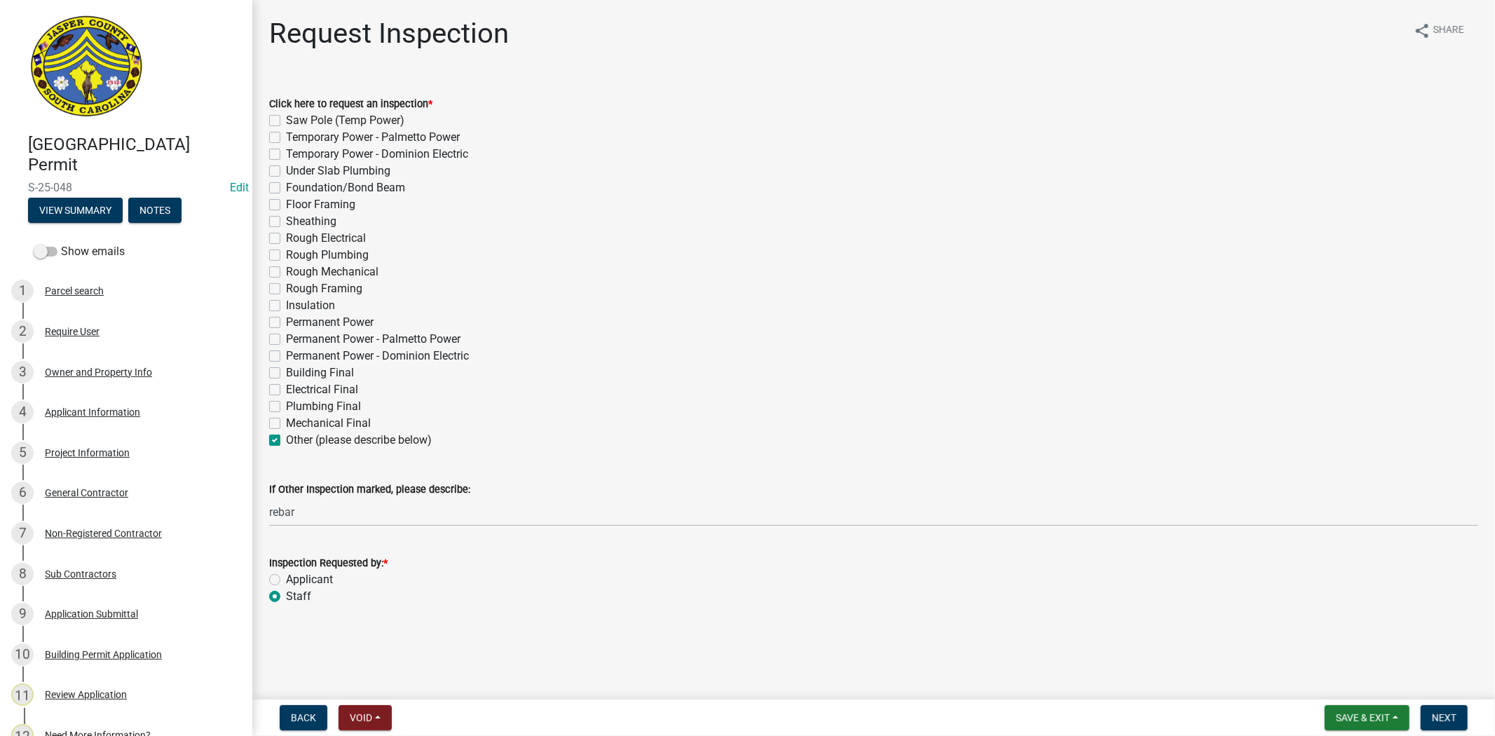
radio input "true"
click at [1453, 716] on span "Next" at bounding box center [1444, 717] width 25 height 11
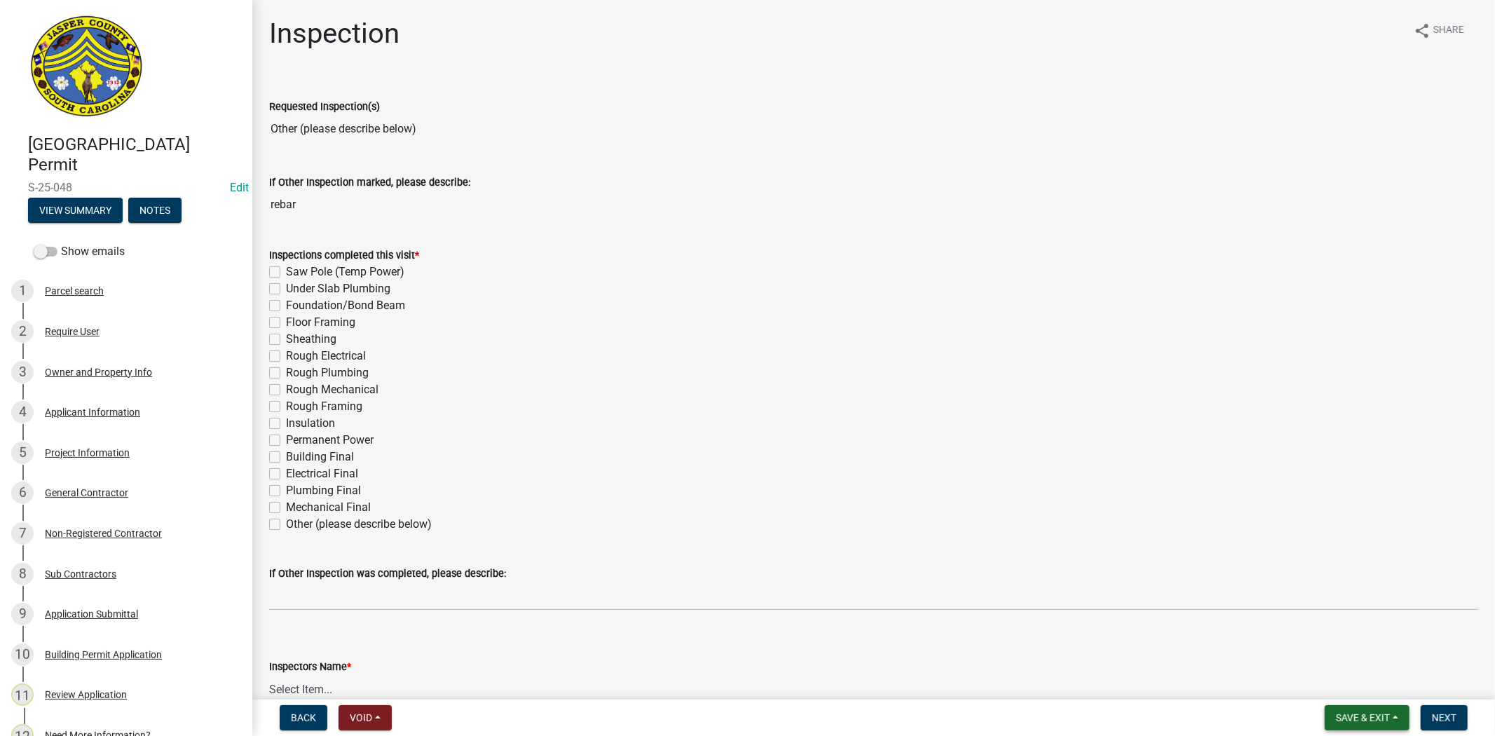
click at [1375, 709] on button "Save & Exit" at bounding box center [1366, 717] width 85 height 25
click at [1360, 673] on button "Save & Exit" at bounding box center [1353, 681] width 112 height 34
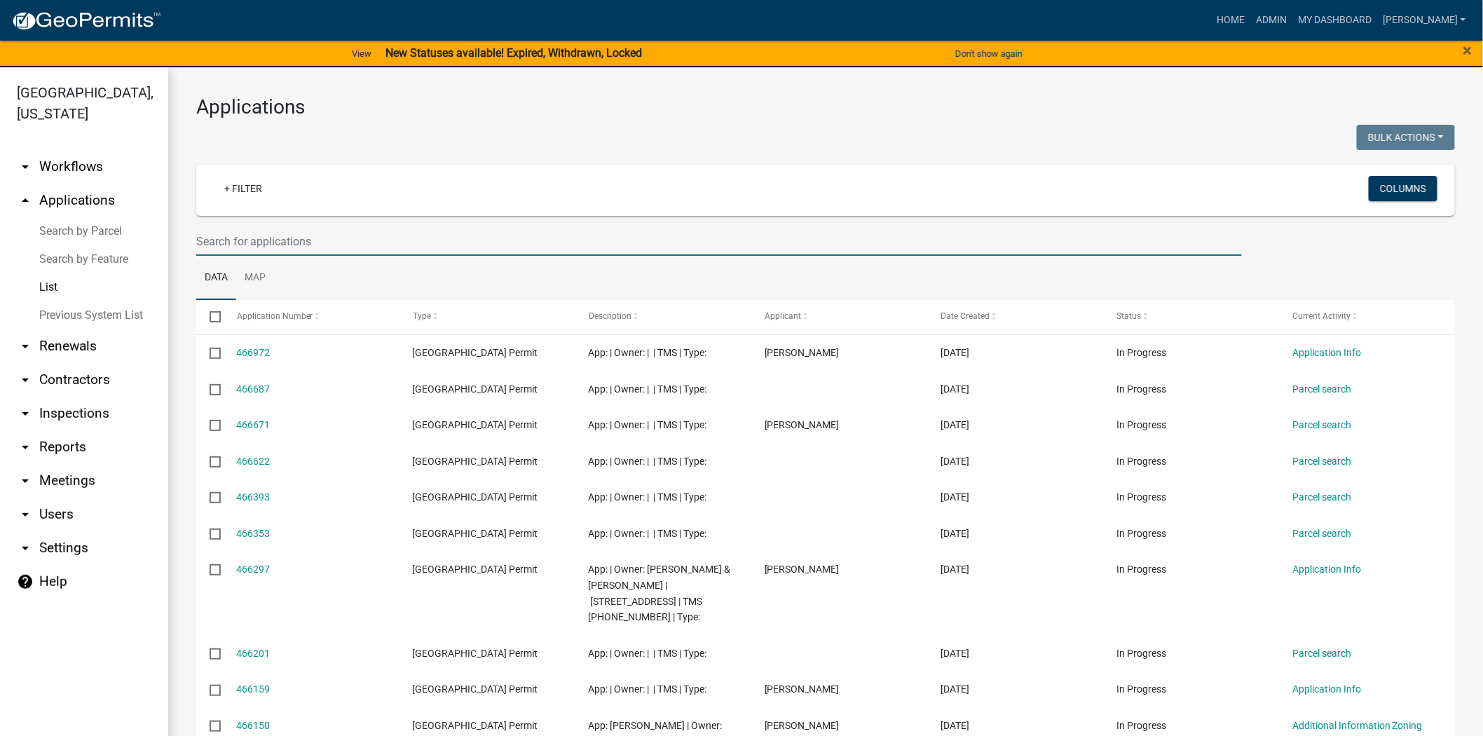
click at [252, 235] on input "text" at bounding box center [718, 241] width 1045 height 29
type input "25-148"
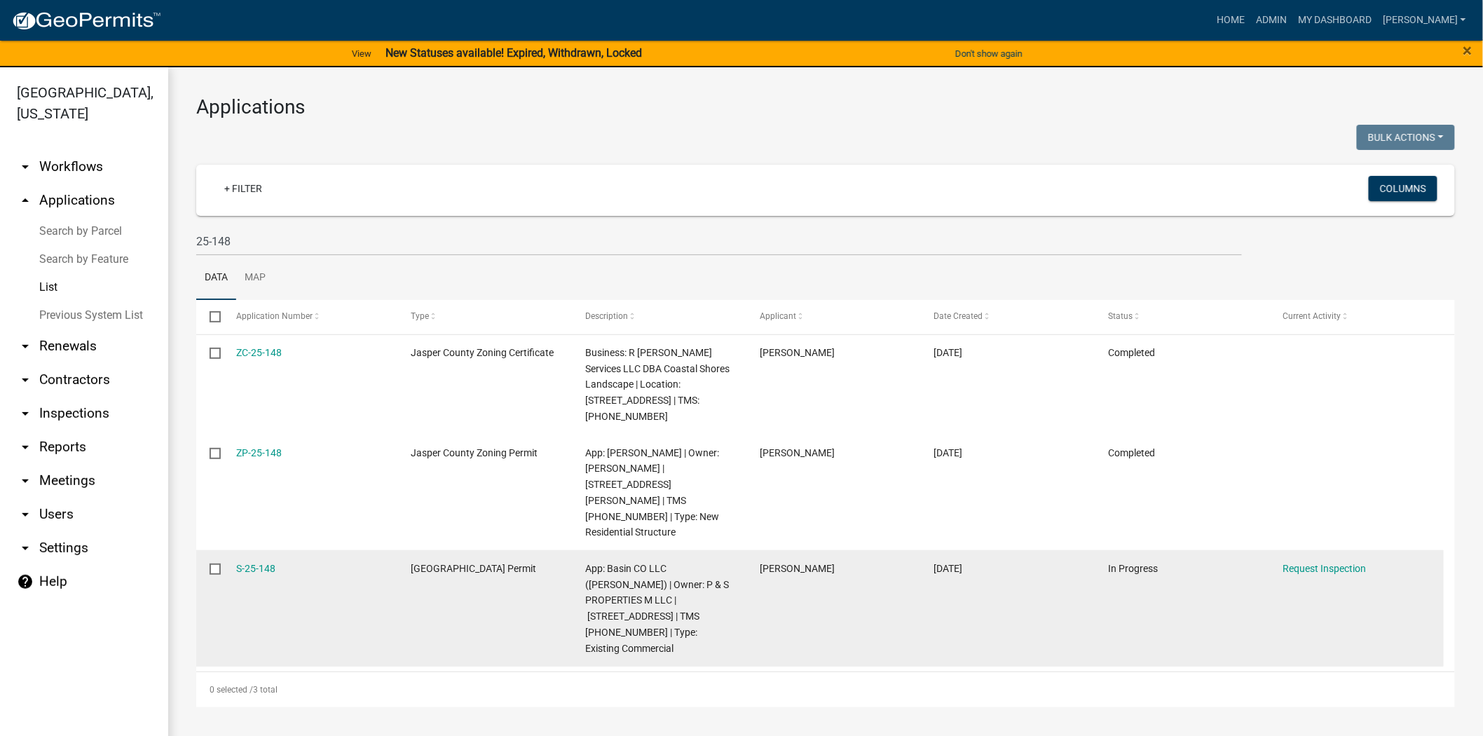
drag, startPoint x: 293, startPoint y: 533, endPoint x: 207, endPoint y: 537, distance: 86.3
click at [207, 550] on div "S-25-148 [GEOGRAPHIC_DATA] Permit App: Basin CO LLC ([PERSON_NAME]) | Owner: P …" at bounding box center [819, 608] width 1247 height 116
copy div "S-25-148"
